Goal: Task Accomplishment & Management: Complete application form

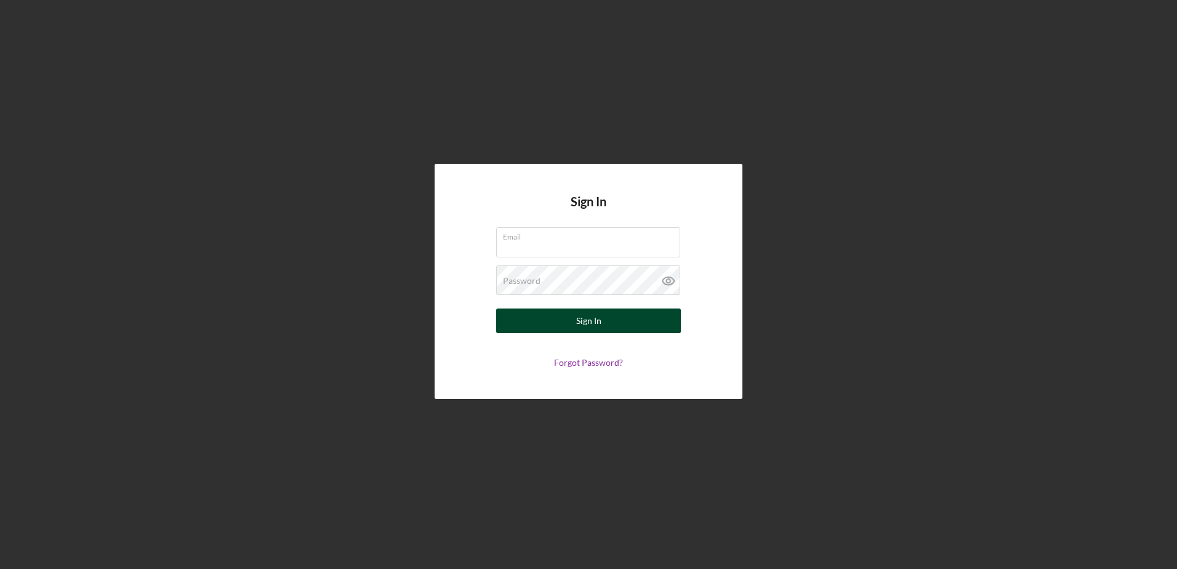
type input "[EMAIL_ADDRESS][PERSON_NAME][DOMAIN_NAME]"
click at [580, 316] on div "Sign In" at bounding box center [588, 320] width 25 height 25
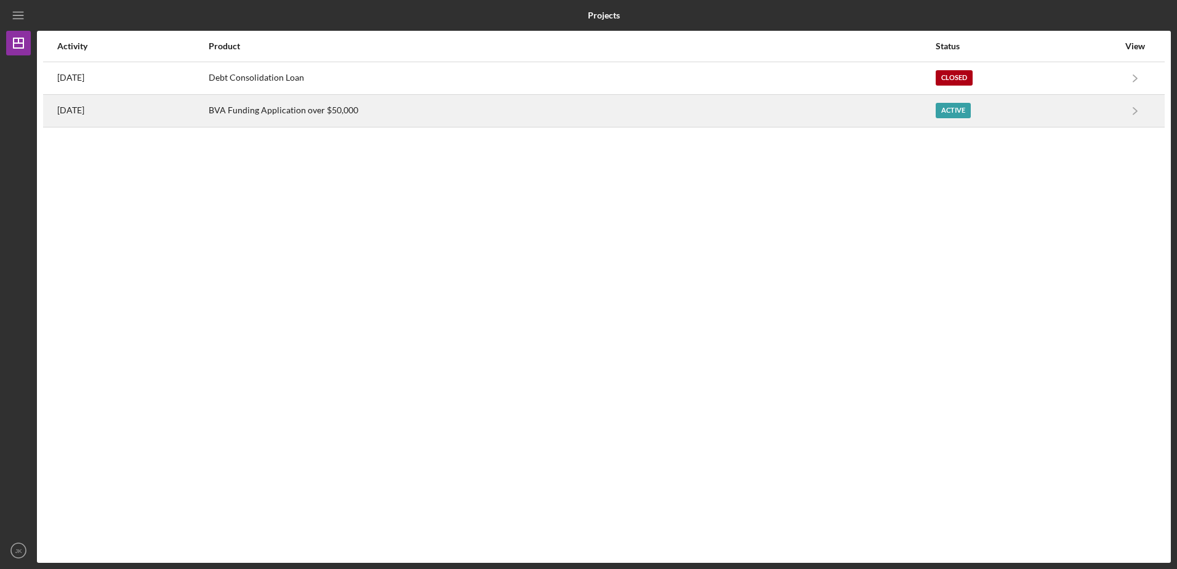
click at [804, 113] on div "BVA Funding Application over $50,000" at bounding box center [572, 110] width 726 height 31
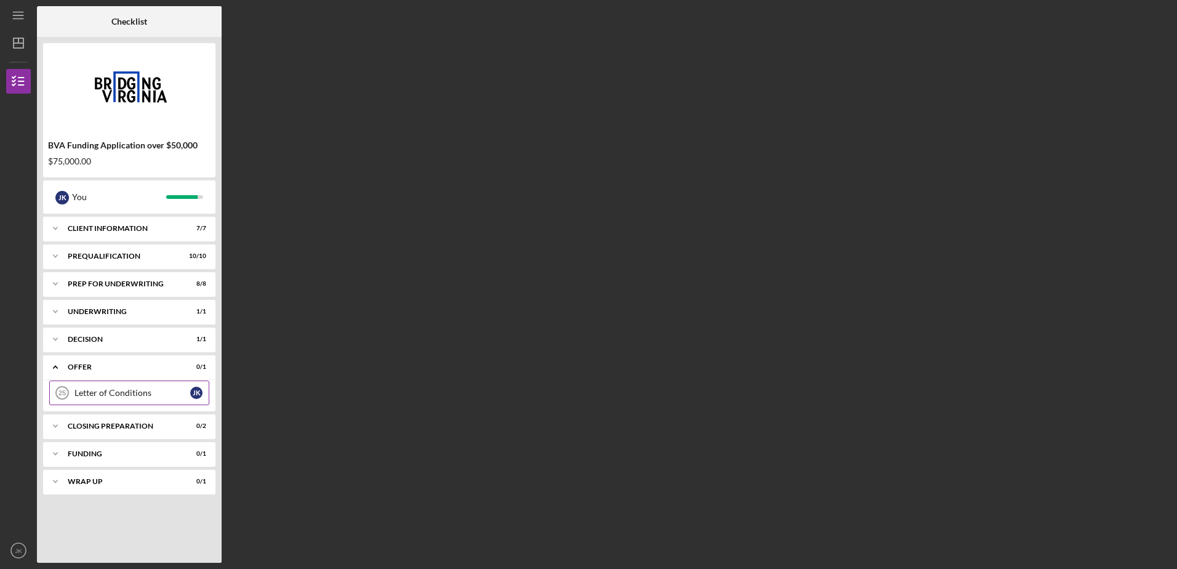
click at [98, 391] on div "Letter of Conditions" at bounding box center [132, 393] width 116 height 10
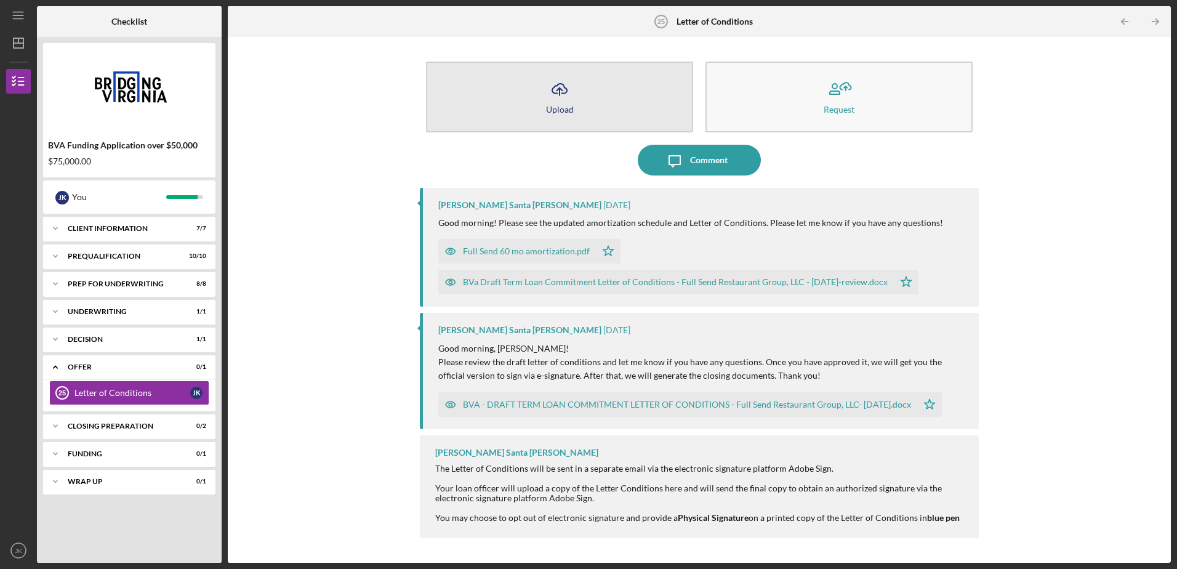
click at [627, 89] on button "Icon/Upload Upload" at bounding box center [559, 97] width 267 height 71
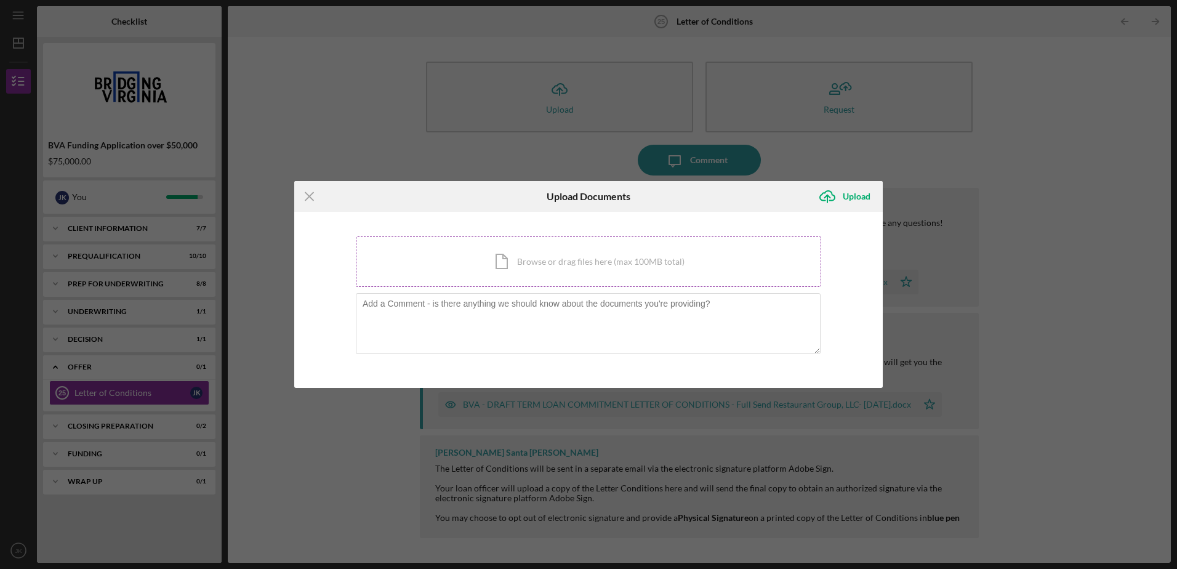
click at [519, 276] on div "Icon/Document Browse or drag files here (max 100MB total) Tap to choose files o…" at bounding box center [588, 261] width 465 height 50
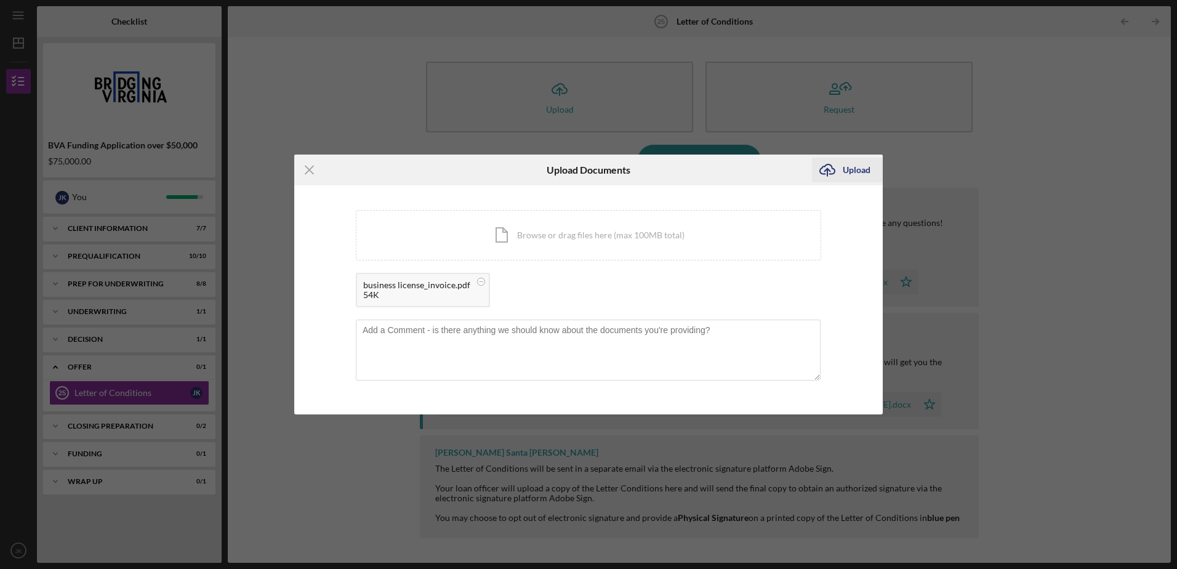
click at [832, 171] on icon "Icon/Upload" at bounding box center [827, 169] width 31 height 31
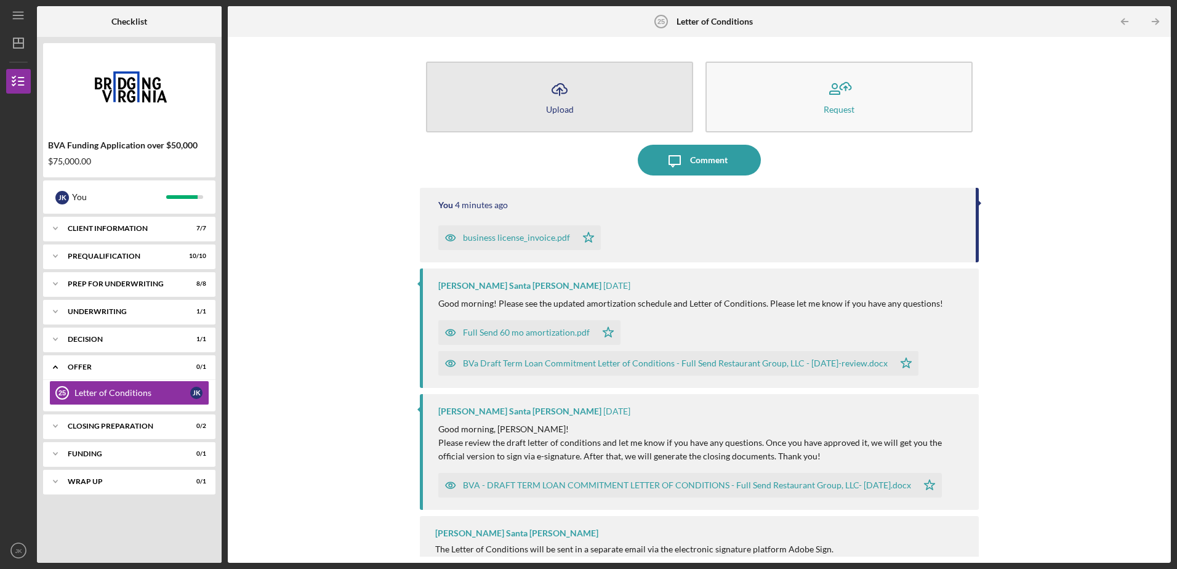
click at [582, 90] on button "Icon/Upload Upload" at bounding box center [559, 97] width 267 height 71
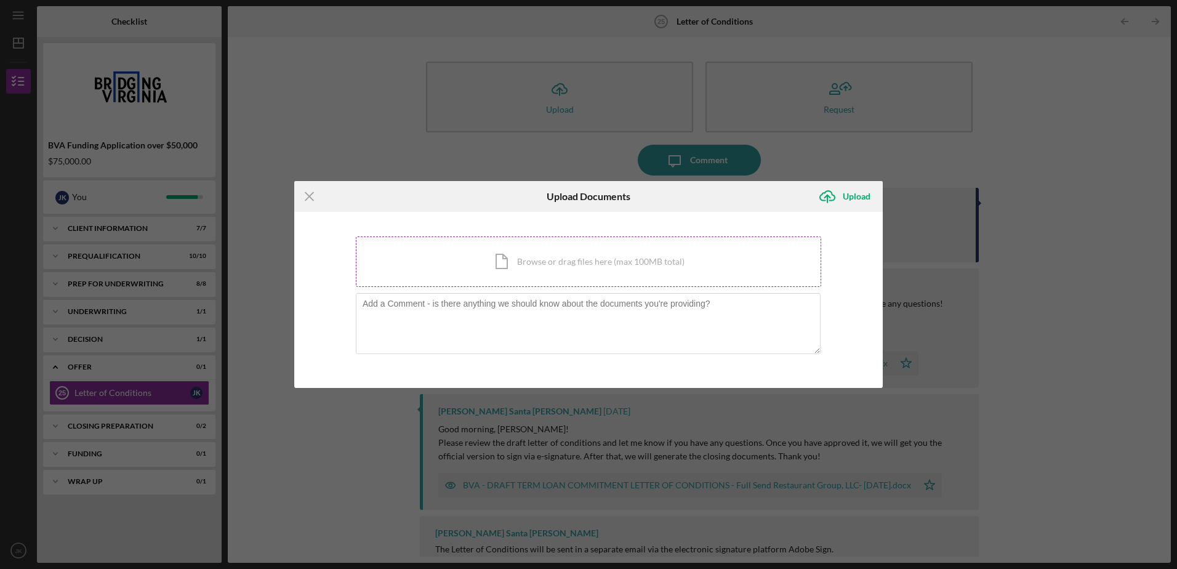
click at [538, 262] on div "Icon/Document Browse or drag files here (max 100MB total) Tap to choose files o…" at bounding box center [588, 261] width 465 height 50
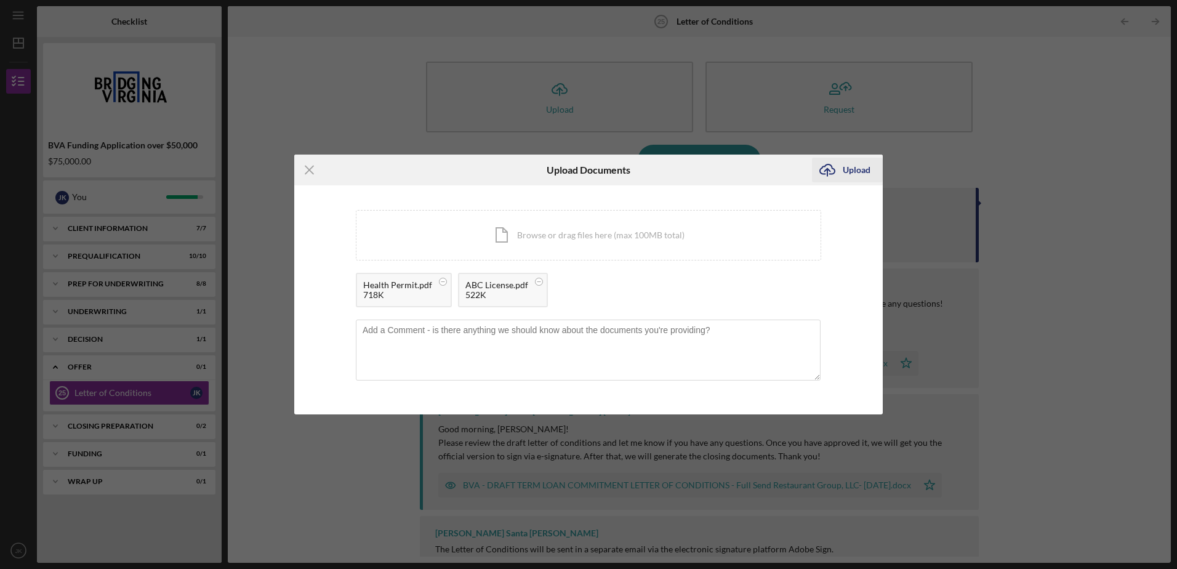
click at [840, 172] on icon "Icon/Upload" at bounding box center [827, 169] width 31 height 31
